Goal: Task Accomplishment & Management: Use online tool/utility

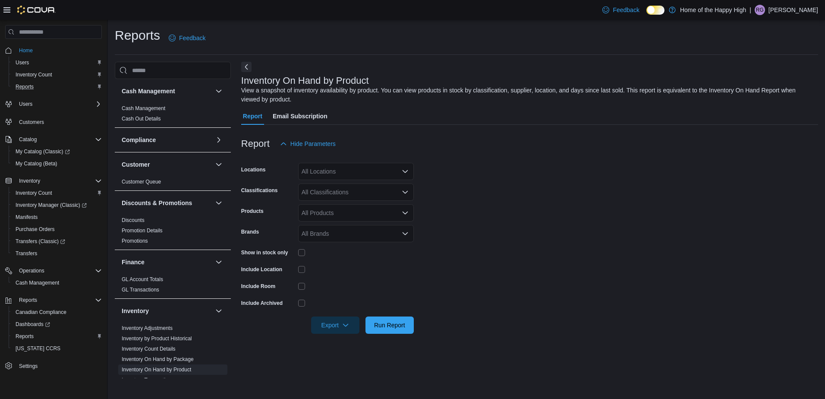
scroll to position [173, 0]
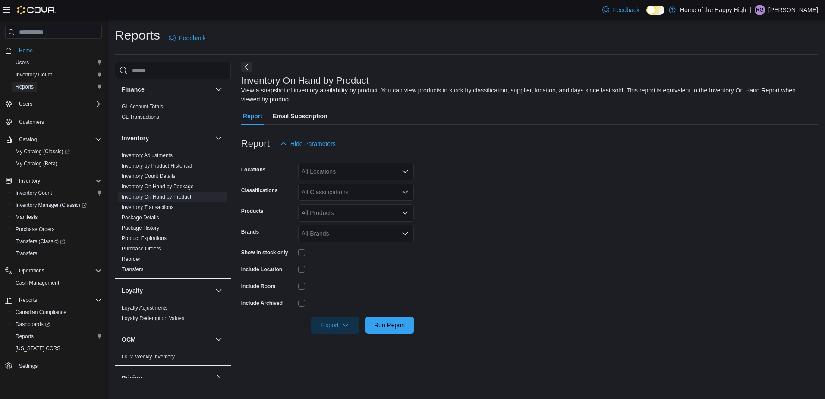
click at [29, 91] on span "Reports" at bounding box center [25, 87] width 18 height 10
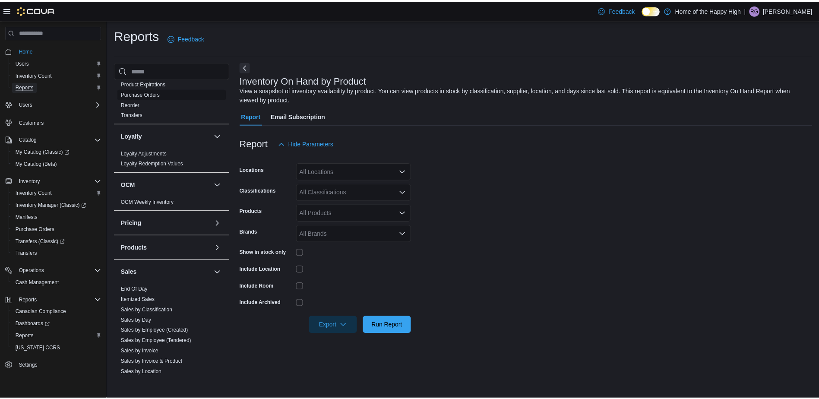
scroll to position [388, 0]
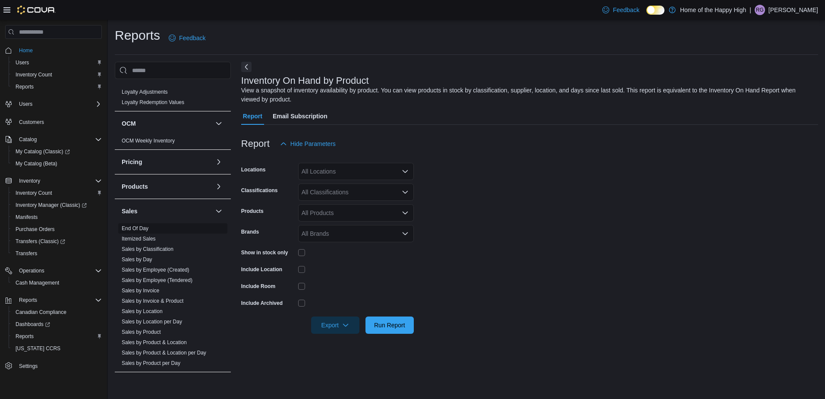
click at [136, 224] on span "End Of Day" at bounding box center [172, 228] width 109 height 10
click at [135, 224] on span "End Of Day" at bounding box center [172, 228] width 109 height 10
click at [138, 229] on link "End Of Day" at bounding box center [135, 228] width 27 height 6
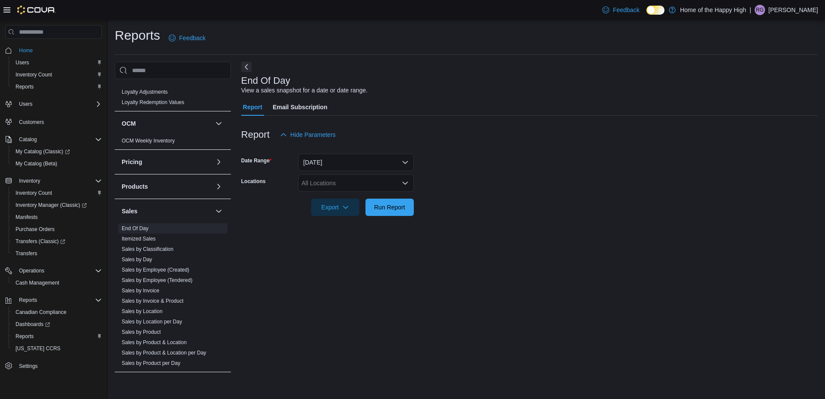
click at [386, 188] on div "All Locations" at bounding box center [356, 182] width 116 height 17
type input "***"
click at [387, 195] on span "[PERSON_NAME] - Garden Variety" at bounding box center [372, 197] width 95 height 9
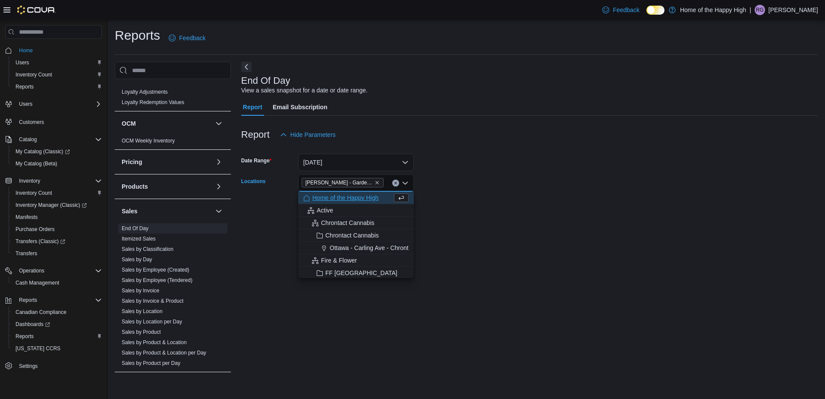
click at [488, 184] on form "Date Range [DATE] Locations [PERSON_NAME] - Garden Variety Combo box. Selected.…" at bounding box center [529, 179] width 577 height 72
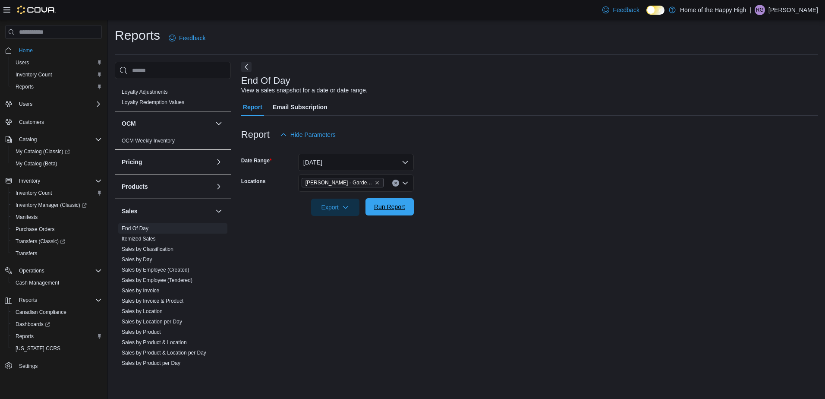
click at [409, 208] on button "Run Report" at bounding box center [389, 206] width 48 height 17
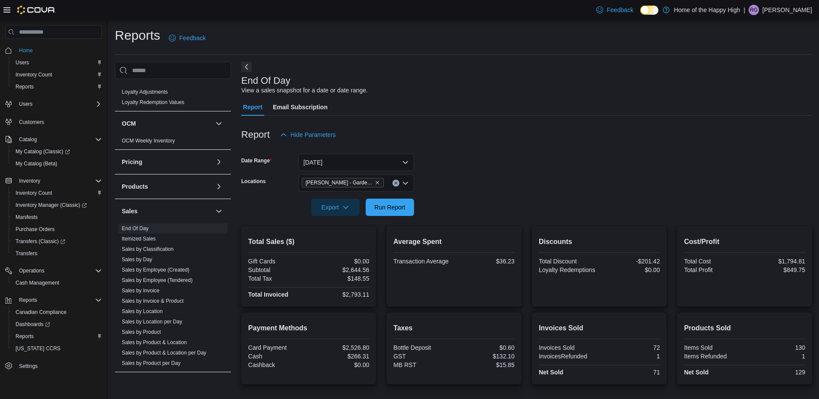
scroll to position [93, 0]
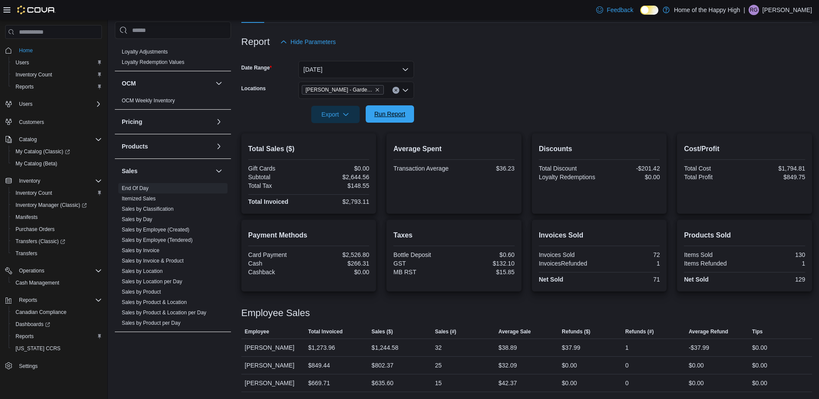
click at [393, 105] on form "Date Range [DATE] Locations [PERSON_NAME] - Garden Variety Export Run Report" at bounding box center [526, 86] width 570 height 72
click at [382, 115] on span "Run Report" at bounding box center [389, 114] width 31 height 9
click at [345, 118] on span "Export" at bounding box center [335, 113] width 38 height 17
click at [354, 149] on span "Export to Pdf" at bounding box center [336, 148] width 39 height 7
